Goal: Find specific page/section: Find specific page/section

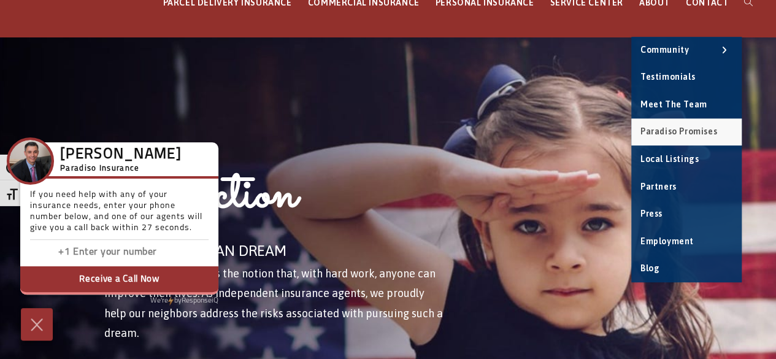
scroll to position [123, 0]
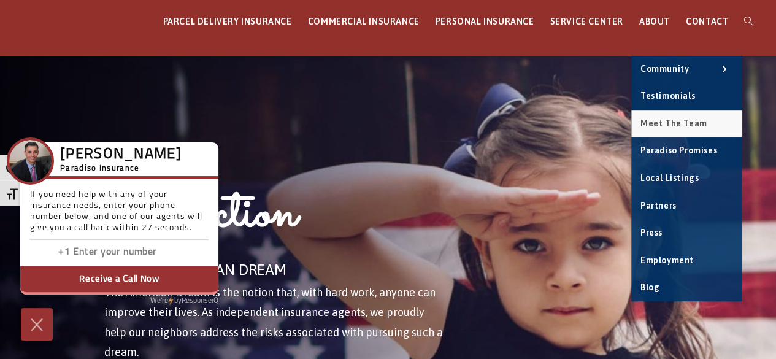
click at [671, 128] on link "Meet the Team" at bounding box center [687, 123] width 110 height 27
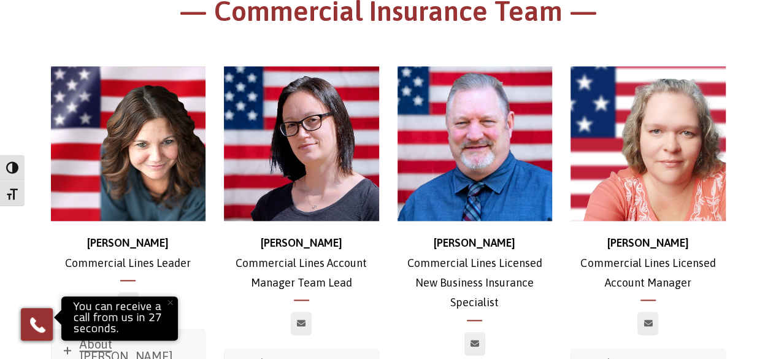
scroll to position [362, 0]
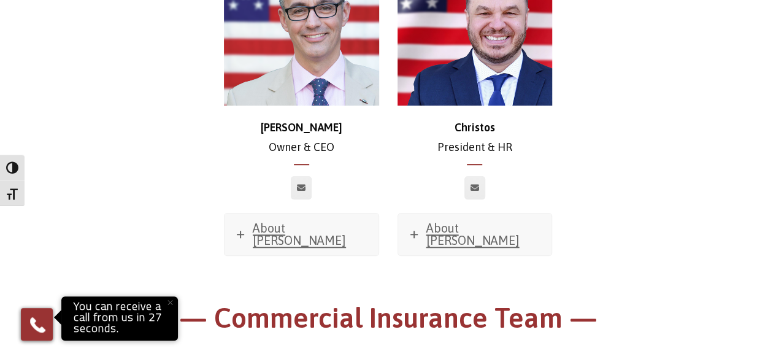
click at [481, 50] on img at bounding box center [475, 27] width 155 height 155
click at [476, 133] on strong "Christos" at bounding box center [475, 127] width 41 height 13
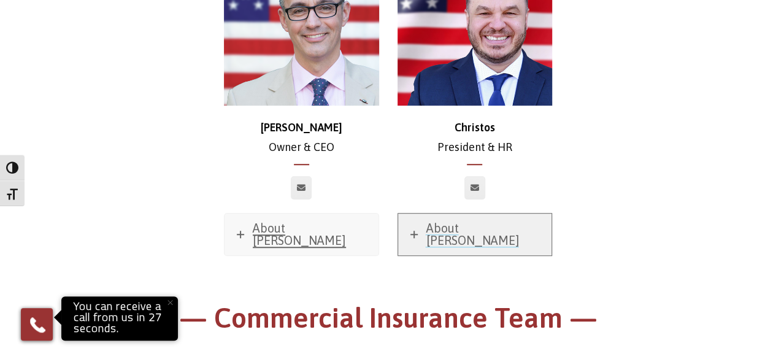
click at [476, 229] on span "About [PERSON_NAME]" at bounding box center [473, 234] width 93 height 26
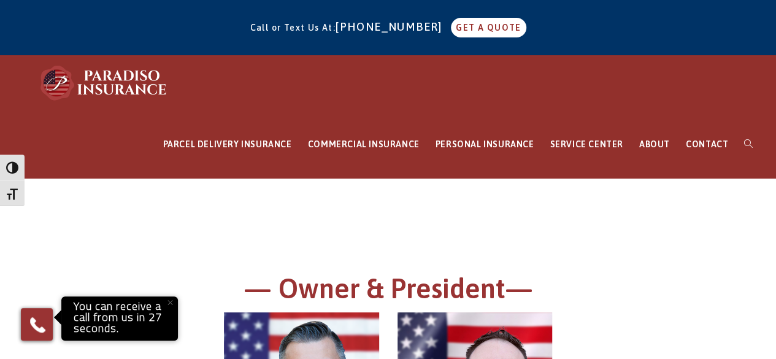
scroll to position [184, 0]
